Goal: Task Accomplishment & Management: Manage account settings

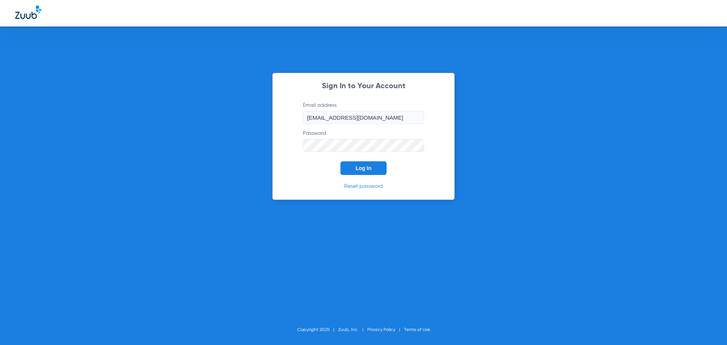
click at [381, 120] on input "[EMAIL_ADDRESS][DOMAIN_NAME]" at bounding box center [363, 117] width 121 height 13
click at [385, 115] on input "[EMAIL_ADDRESS][DOMAIN_NAME]" at bounding box center [363, 117] width 121 height 13
click at [385, 114] on input "[EMAIL_ADDRESS][DOMAIN_NAME]" at bounding box center [363, 117] width 121 height 13
type input "[EMAIL_ADDRESS][DOMAIN_NAME]"
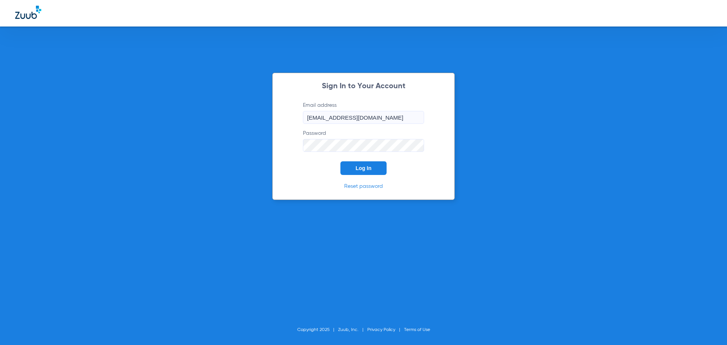
click at [340, 161] on button "Log In" at bounding box center [363, 168] width 46 height 14
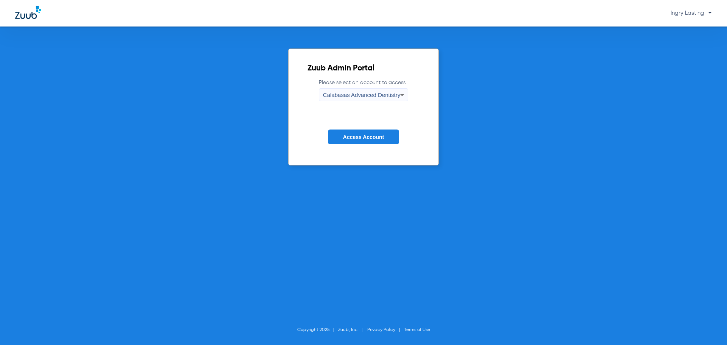
click at [358, 95] on span "Calabasas Advanced Dentistry" at bounding box center [361, 95] width 77 height 6
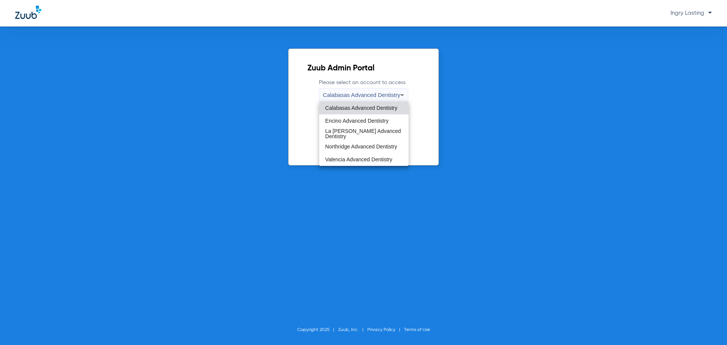
click at [377, 108] on span "Calabasas Advanced Dentistry" at bounding box center [361, 107] width 72 height 5
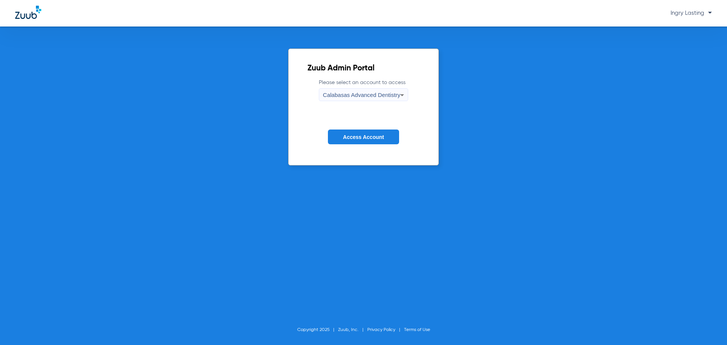
click at [369, 132] on button "Access Account" at bounding box center [363, 136] width 71 height 15
